Goal: Information Seeking & Learning: Learn about a topic

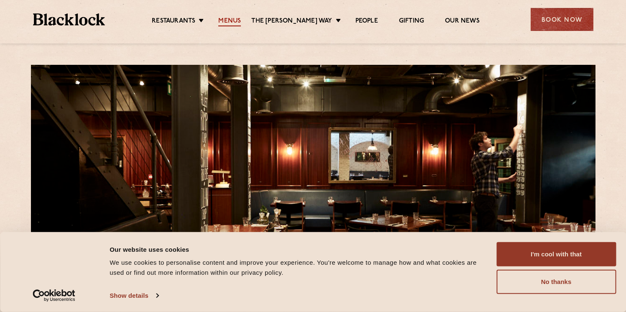
click at [236, 17] on link "Menus" at bounding box center [229, 21] width 23 height 9
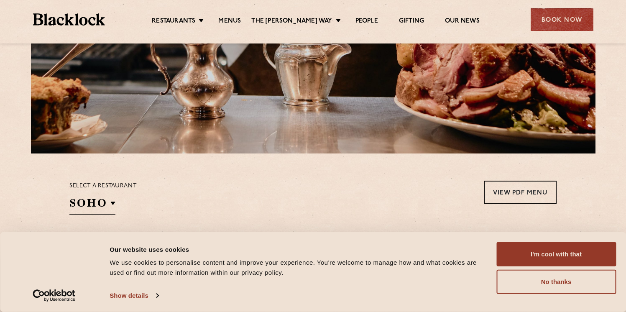
scroll to position [149, 0]
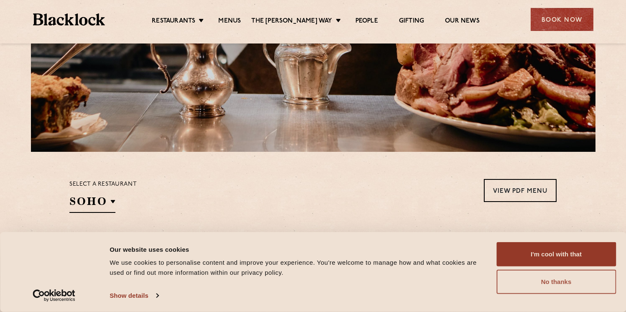
click at [520, 287] on button "No thanks" at bounding box center [556, 282] width 120 height 24
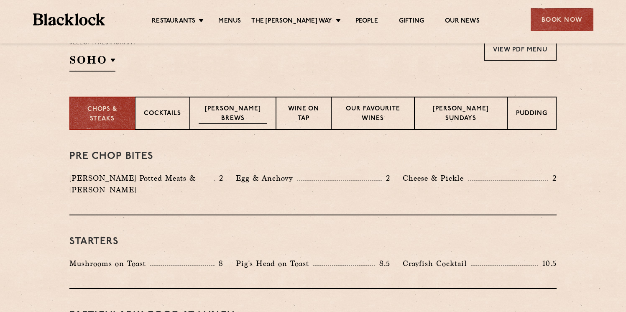
scroll to position [295, 0]
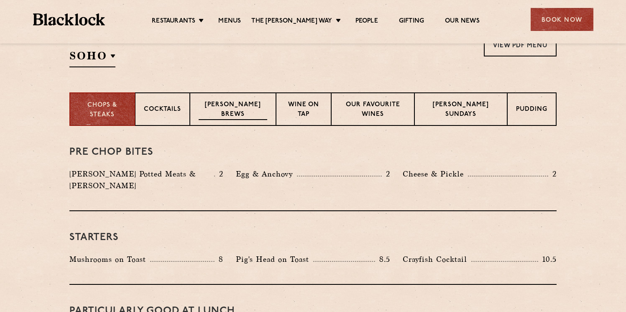
click at [230, 118] on p "Blacklock Brews" at bounding box center [233, 110] width 69 height 20
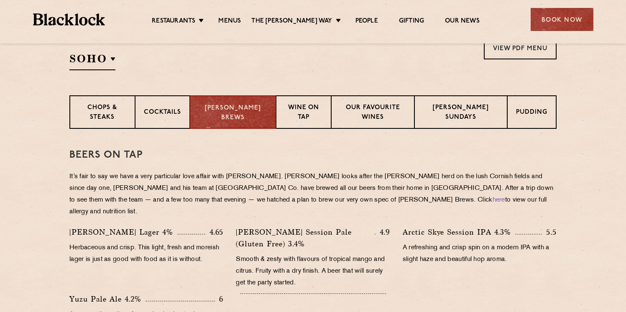
scroll to position [274, 0]
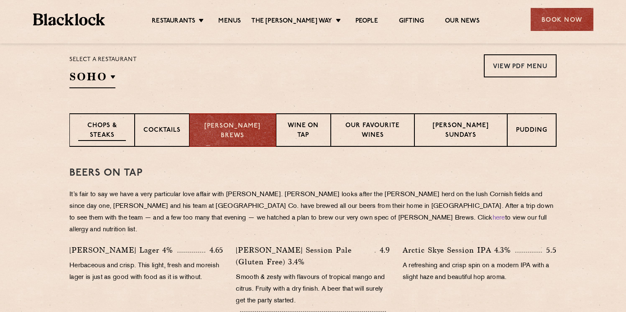
click at [93, 136] on p "Chops & Steaks" at bounding box center [102, 131] width 48 height 20
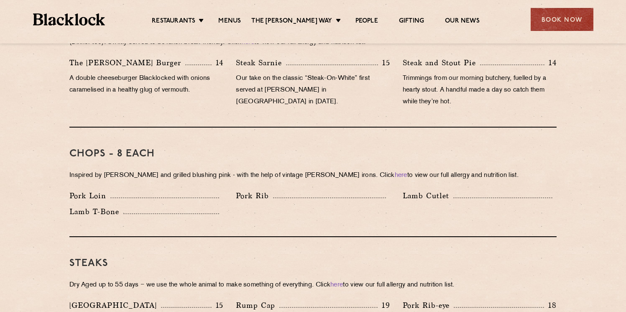
scroll to position [585, 0]
click at [207, 213] on div "Chops - 8 each Inspired by Joe Beef and grilled blushing pink - with the help o…" at bounding box center [312, 183] width 487 height 110
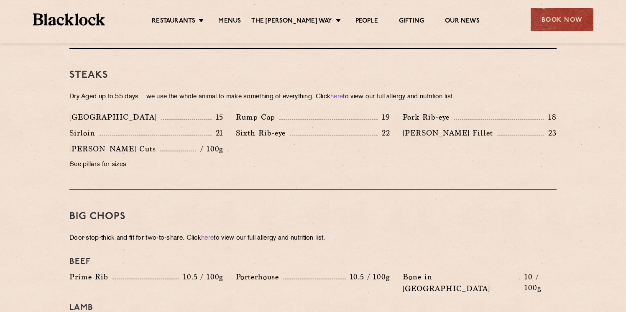
scroll to position [786, 0]
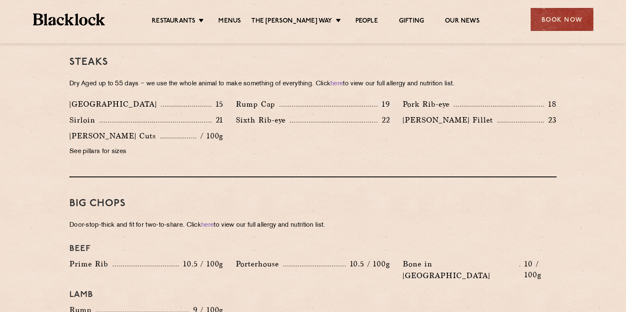
click at [91, 146] on p "See pillars for sizes" at bounding box center [146, 152] width 154 height 12
click at [115, 146] on p "See pillars for sizes" at bounding box center [146, 152] width 154 height 12
click at [127, 146] on p "See pillars for sizes" at bounding box center [146, 152] width 154 height 12
drag, startPoint x: 124, startPoint y: 140, endPoint x: 70, endPoint y: 140, distance: 54.0
click at [70, 146] on p "See pillars for sizes" at bounding box center [146, 152] width 154 height 12
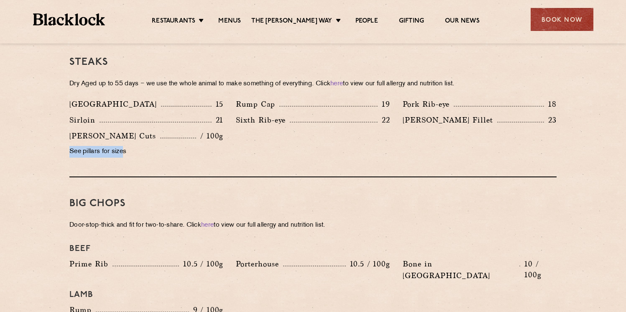
click at [70, 146] on p "See pillars for sizes" at bounding box center [146, 152] width 154 height 12
click at [120, 146] on p "See pillars for sizes" at bounding box center [146, 152] width 154 height 12
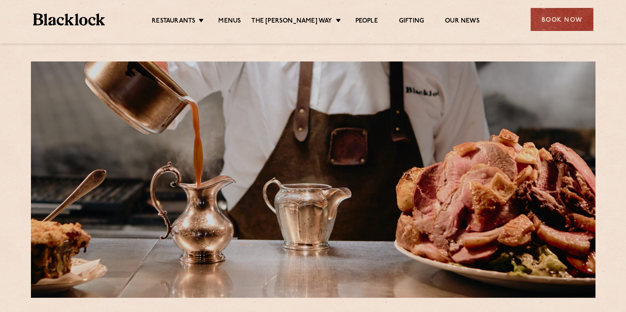
scroll to position [0, 0]
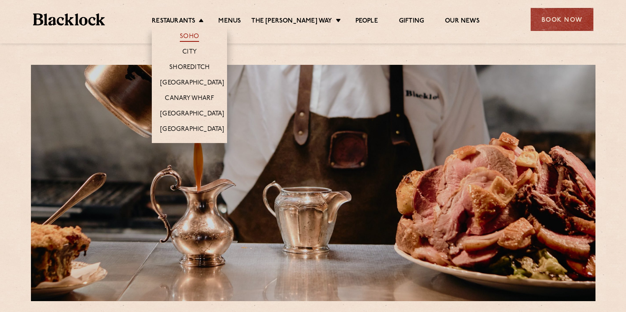
click at [199, 39] on link "Soho" at bounding box center [189, 37] width 19 height 9
